Goal: Transaction & Acquisition: Purchase product/service

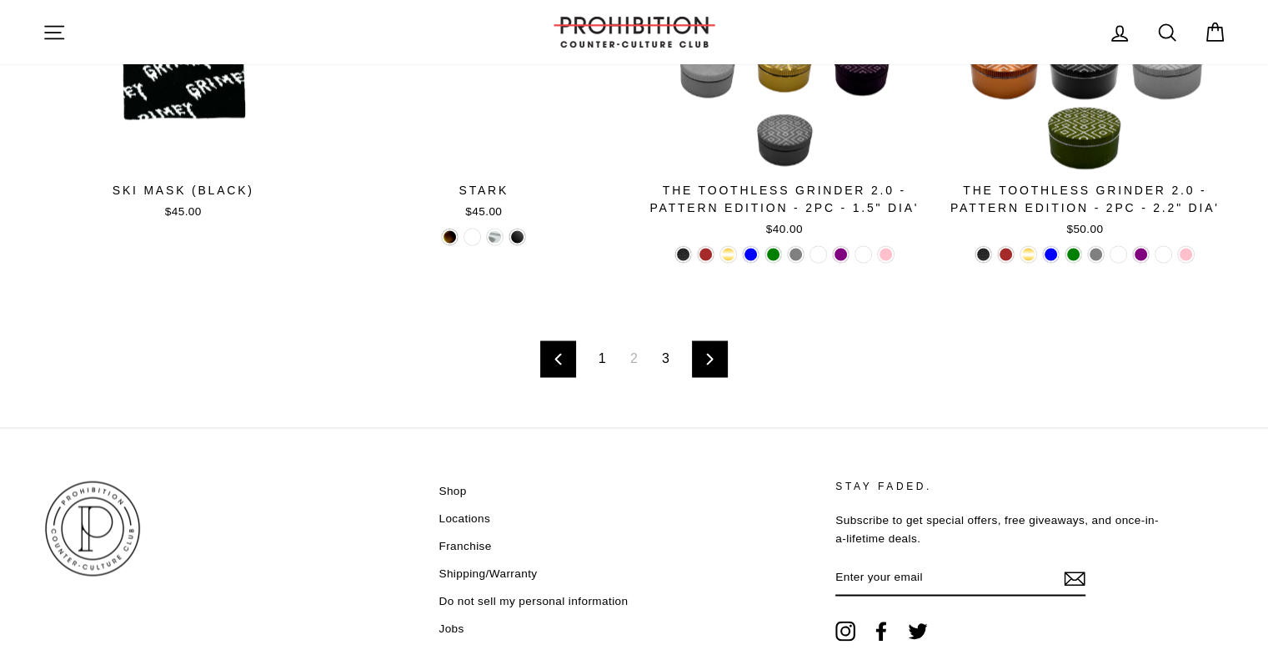
scroll to position [2735, 0]
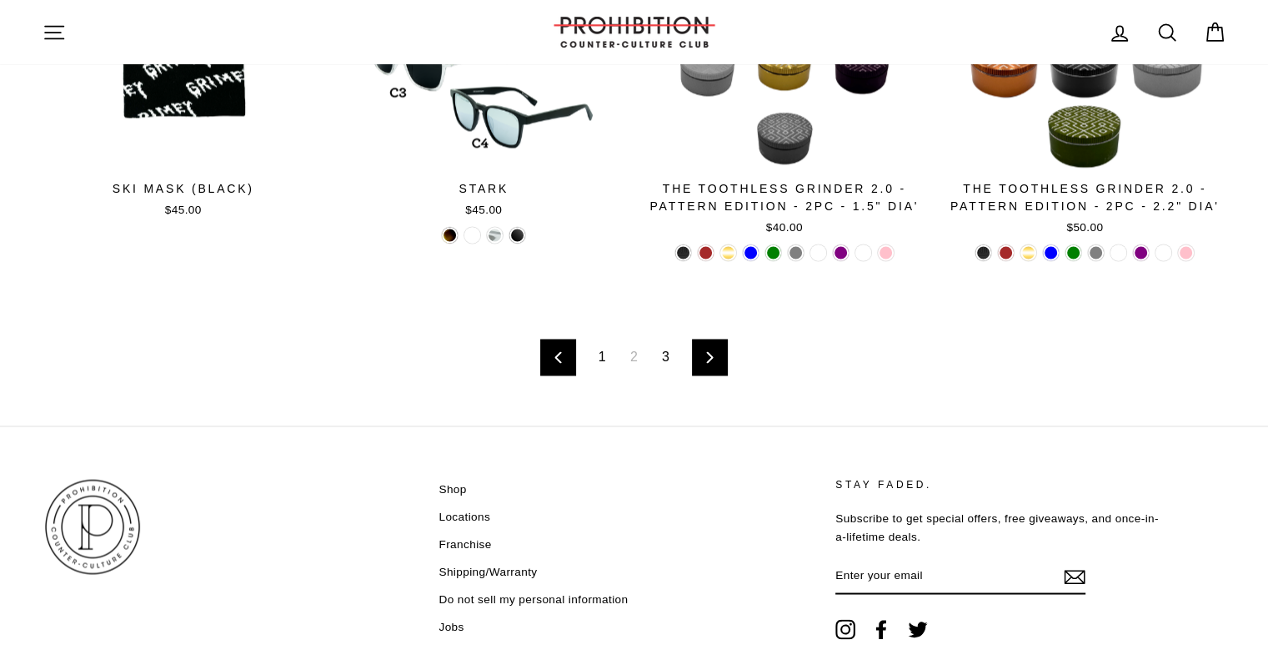
click at [668, 357] on link "3" at bounding box center [666, 357] width 28 height 27
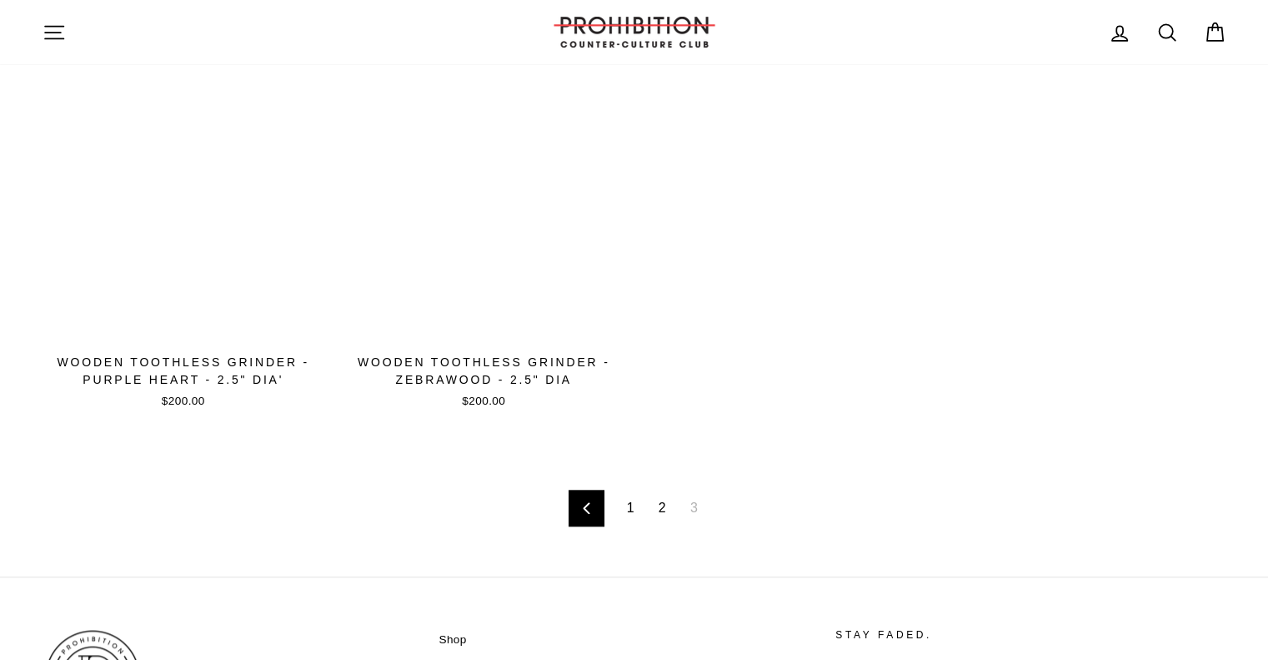
scroll to position [1434, 0]
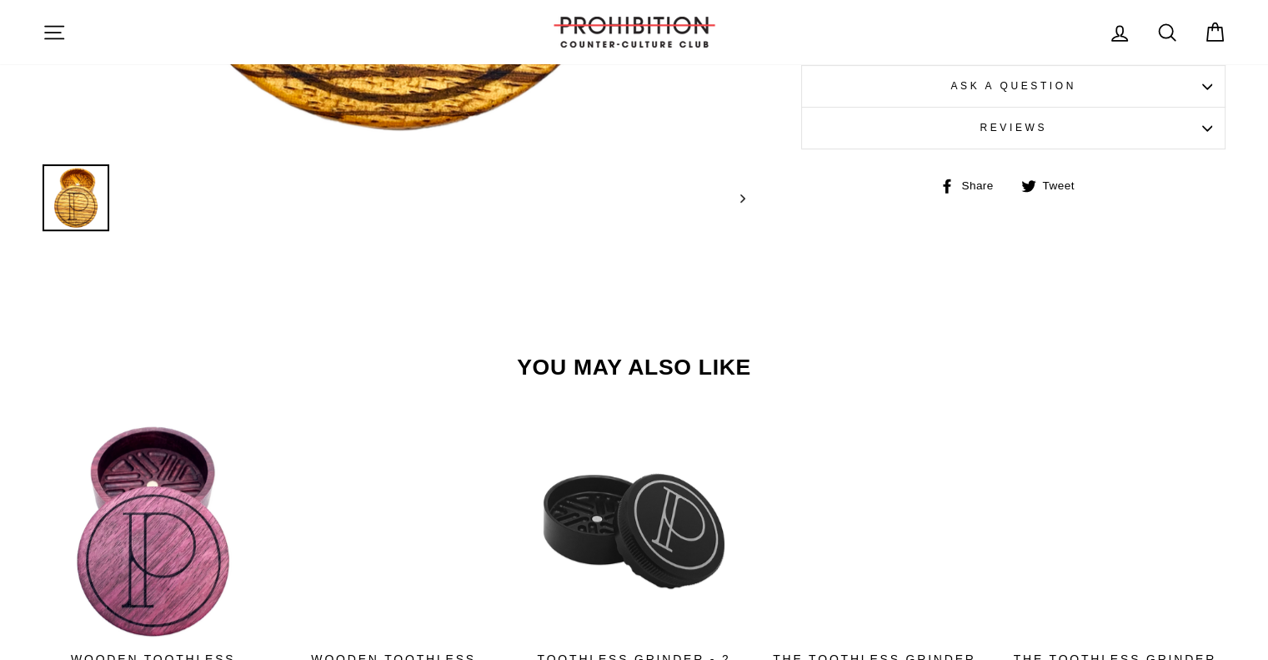
scroll to position [700, 0]
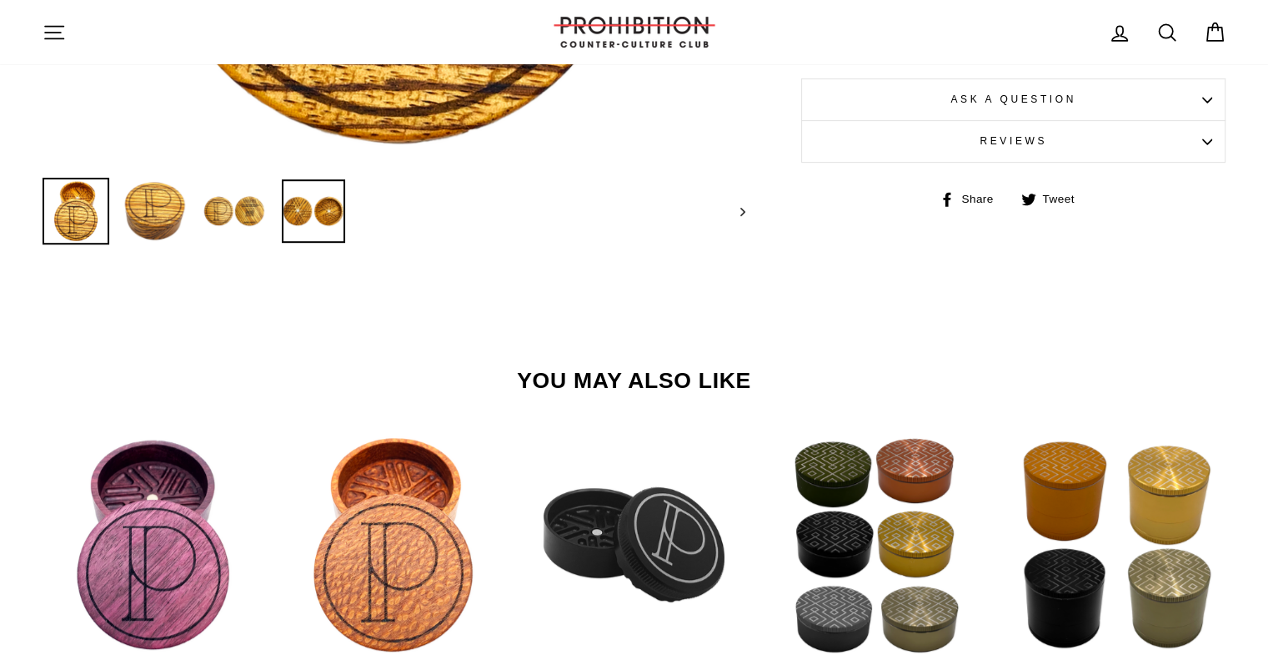
click at [290, 203] on img at bounding box center [313, 210] width 63 height 63
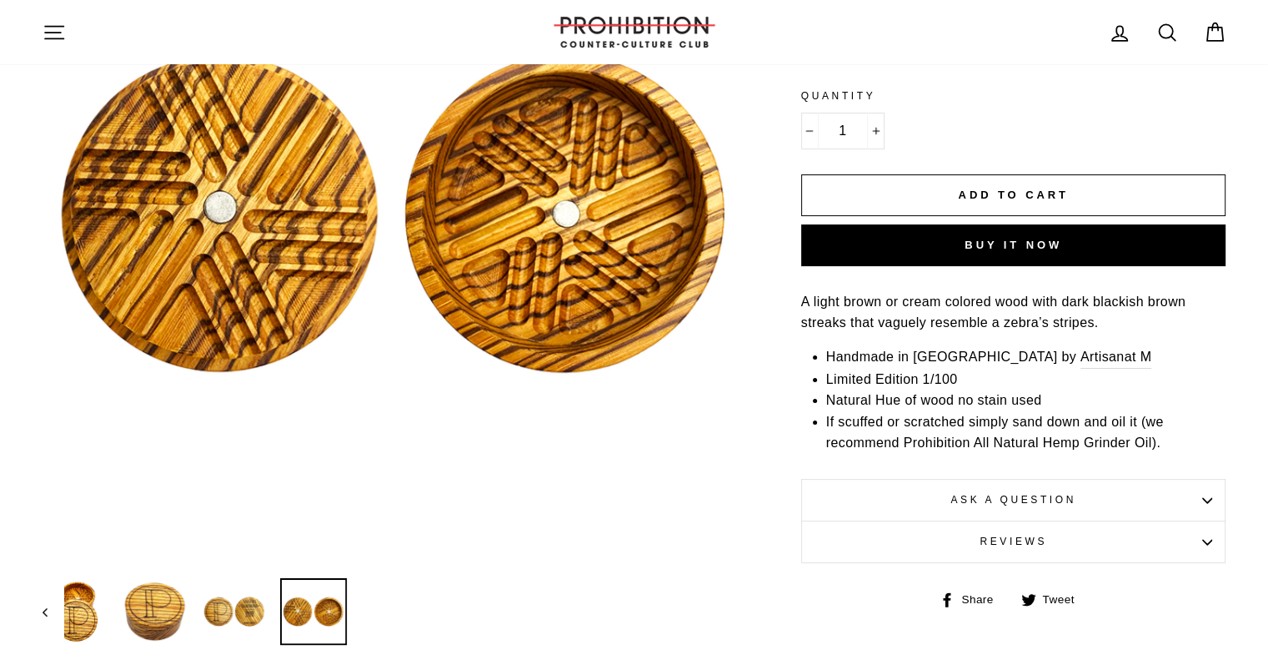
scroll to position [334, 0]
